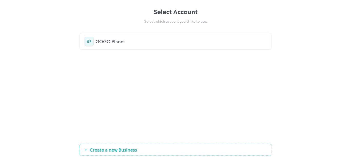
click at [186, 41] on div "GOGO Planet" at bounding box center [181, 41] width 171 height 7
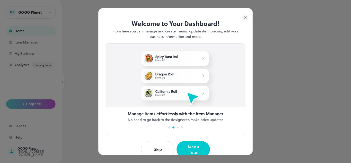
click at [242, 17] on icon at bounding box center [245, 17] width 7 height 7
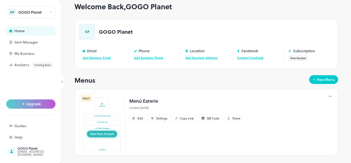
scroll to position [15, 0]
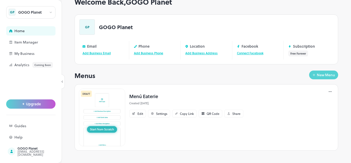
click at [313, 77] on button "New Menu" at bounding box center [323, 74] width 29 height 9
click at [317, 75] on div "New Menu" at bounding box center [326, 75] width 18 height 4
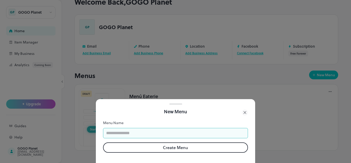
click at [134, 132] on input "text" at bounding box center [175, 133] width 145 height 10
type input "**********"
click at [152, 142] on button "Create Menu" at bounding box center [175, 147] width 145 height 10
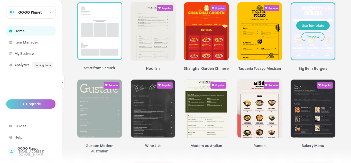
scroll to position [26, 0]
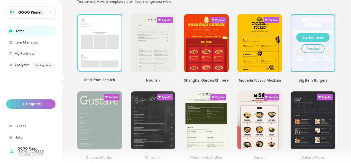
click at [306, 35] on div "Use Template" at bounding box center [313, 37] width 23 height 6
